Goal: Feedback & Contribution: Submit feedback/report problem

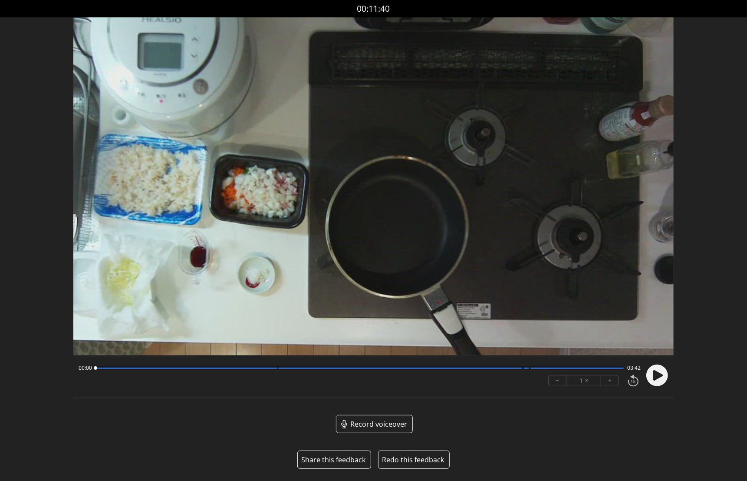
click at [341, 456] on button "Share this feedback" at bounding box center [333, 459] width 64 height 10
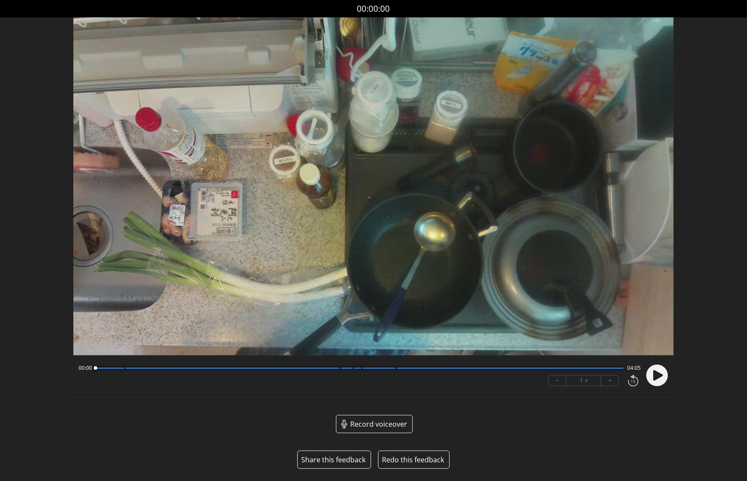
click at [339, 462] on button "Share this feedback" at bounding box center [333, 459] width 64 height 10
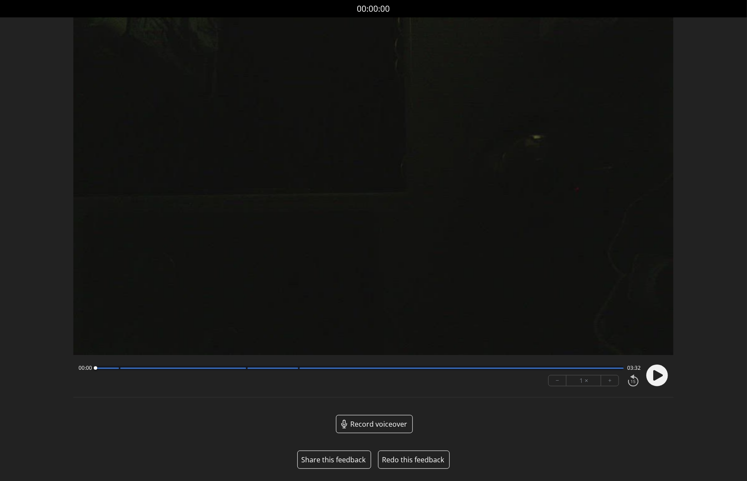
click at [654, 379] on icon at bounding box center [659, 375] width 10 height 10
click at [654, 379] on icon at bounding box center [655, 375] width 2 height 9
click at [332, 459] on button "Share this feedback" at bounding box center [333, 459] width 64 height 10
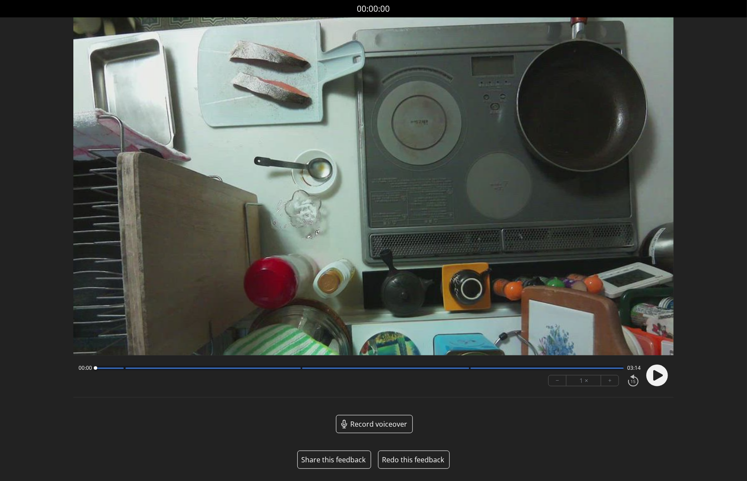
click at [333, 459] on button "Share this feedback" at bounding box center [333, 459] width 64 height 10
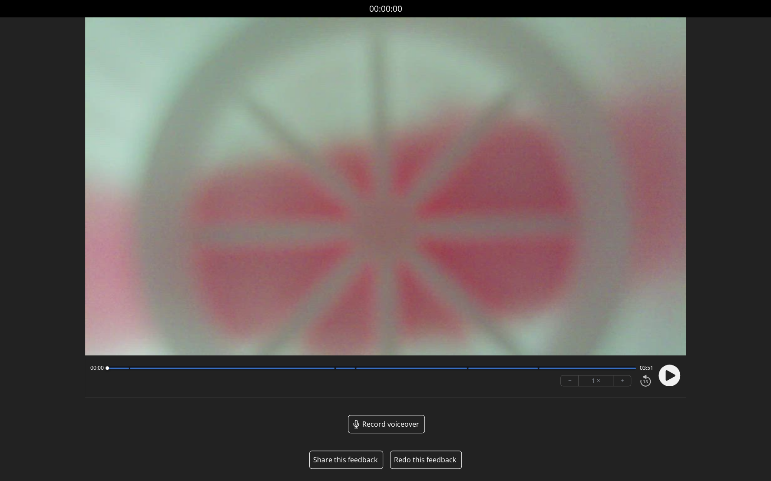
click at [337, 458] on button "Share this feedback" at bounding box center [345, 459] width 64 height 10
click at [673, 377] on circle at bounding box center [670, 375] width 22 height 22
